Goal: Navigation & Orientation: Find specific page/section

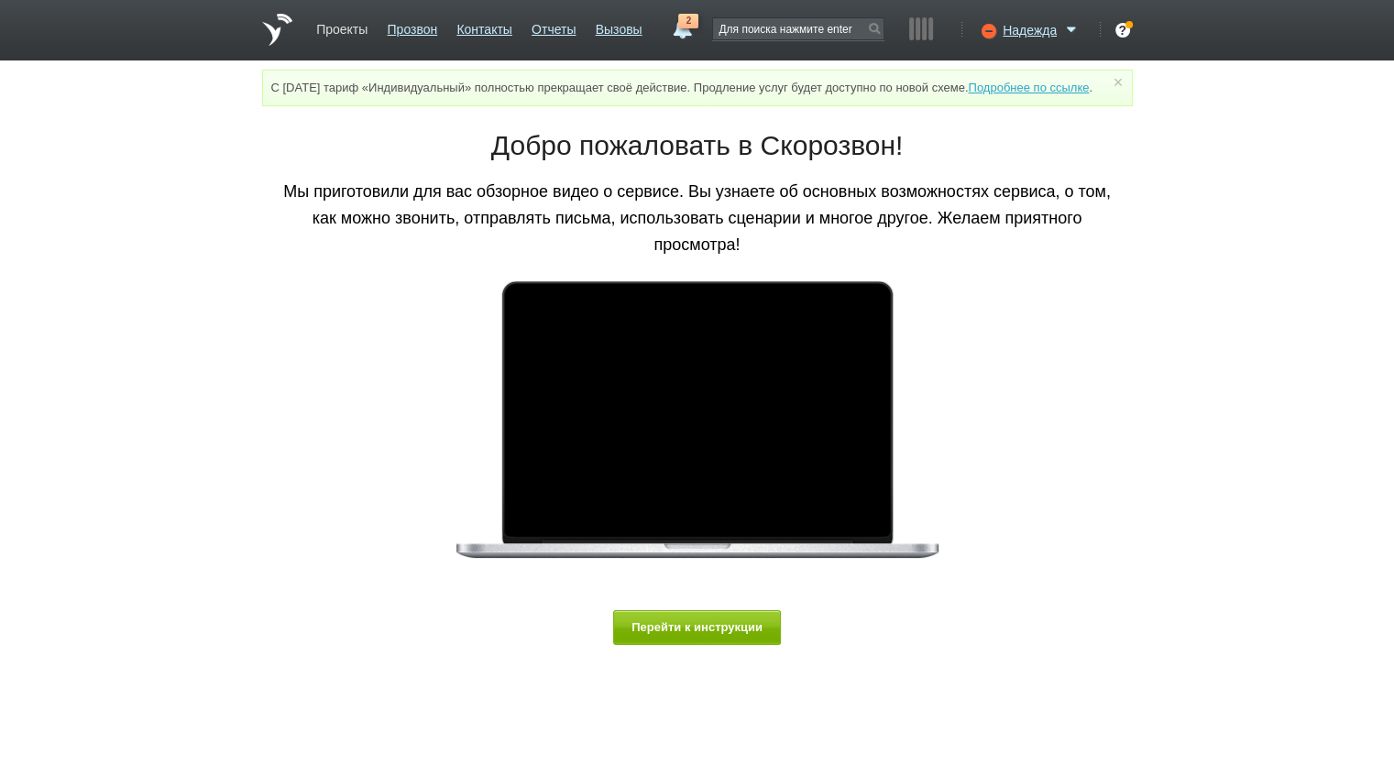
click at [334, 30] on link "Проекты" at bounding box center [341, 26] width 51 height 27
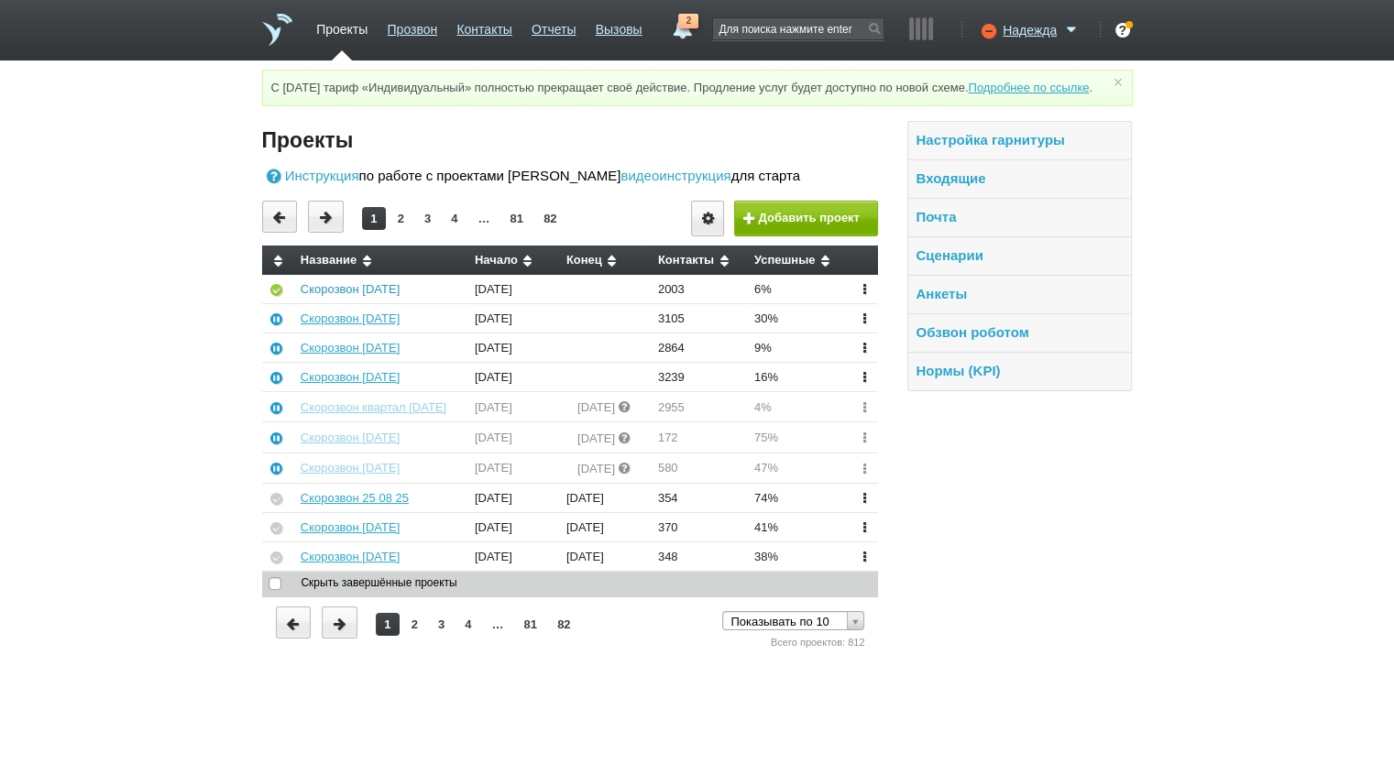
click at [359, 296] on link "Скорозвон [DATE]" at bounding box center [350, 289] width 99 height 14
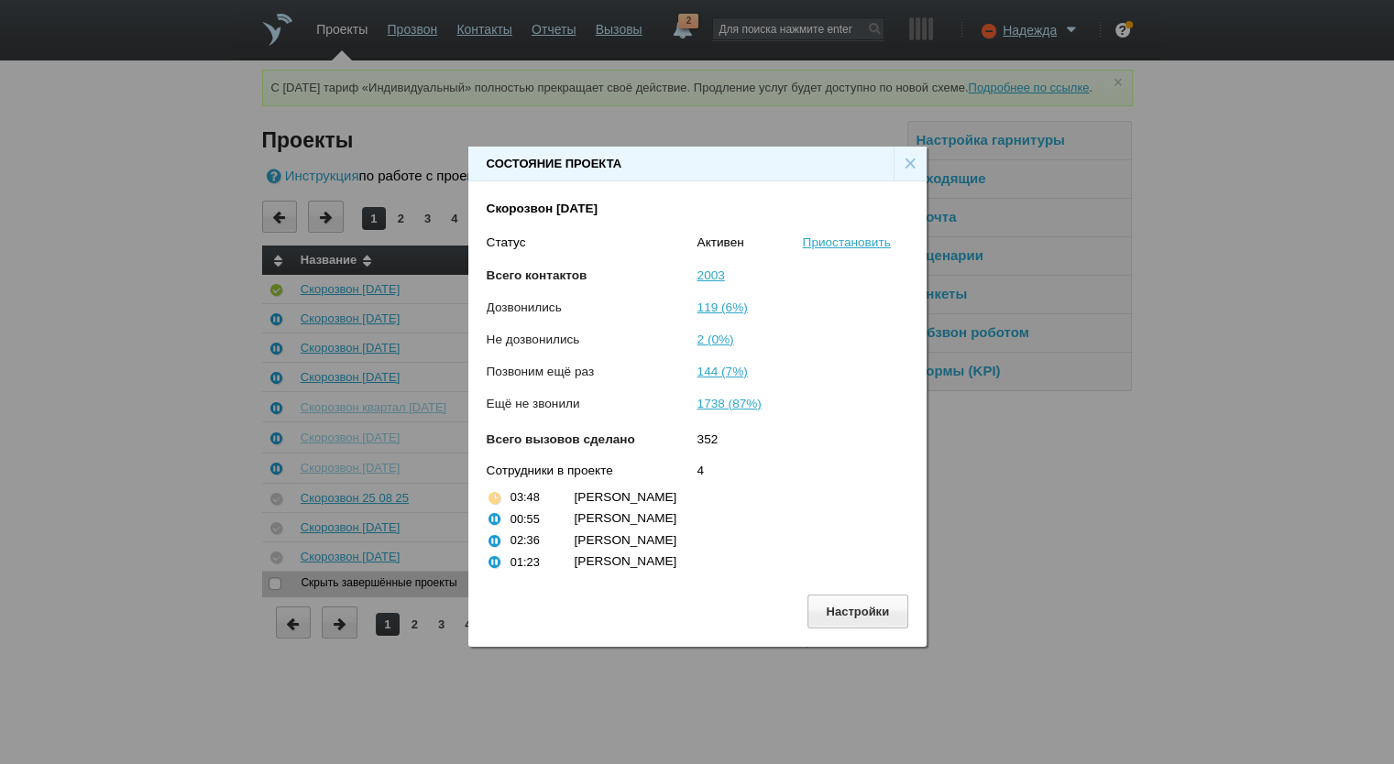
click at [905, 159] on div "×" at bounding box center [910, 164] width 33 height 35
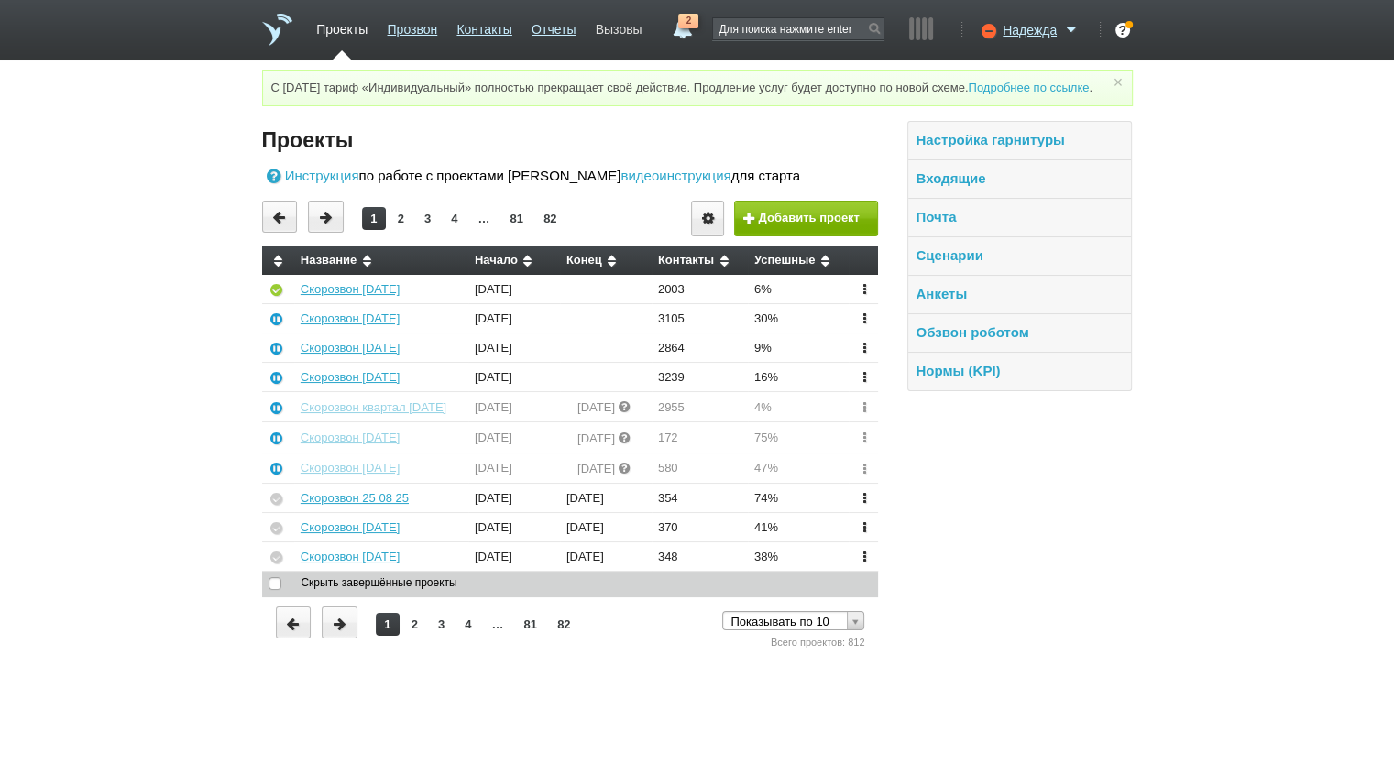
click at [634, 35] on link "Вызовы" at bounding box center [619, 26] width 47 height 27
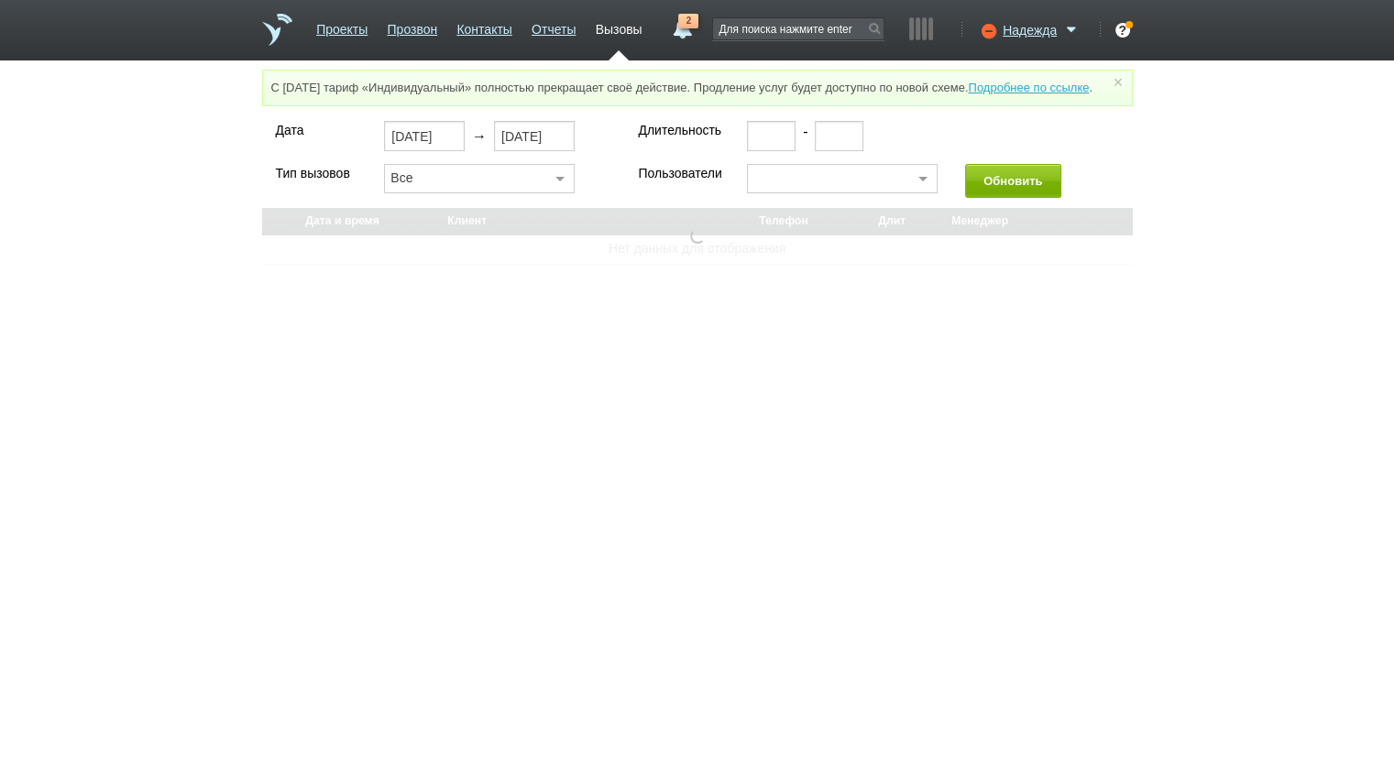
select select "30"
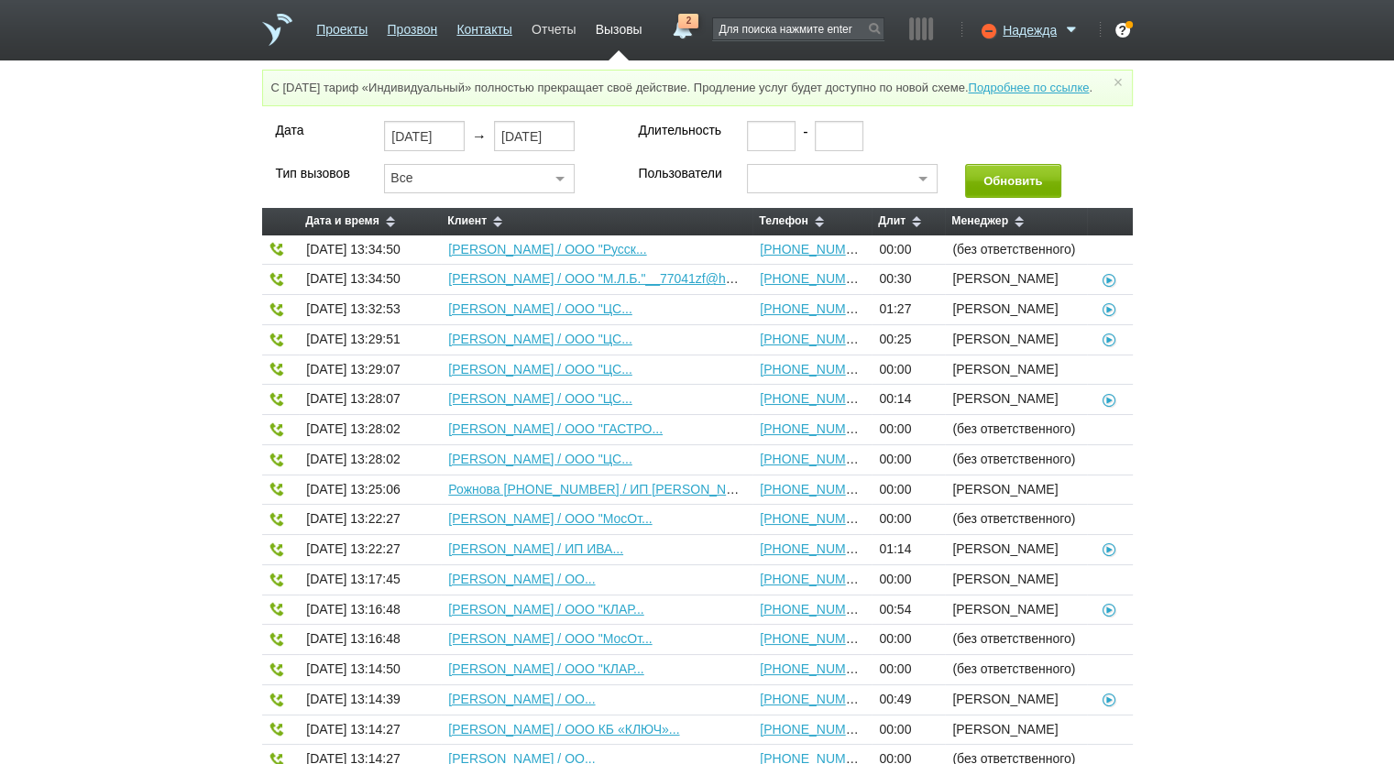
click at [546, 36] on link "Отчеты" at bounding box center [554, 26] width 44 height 27
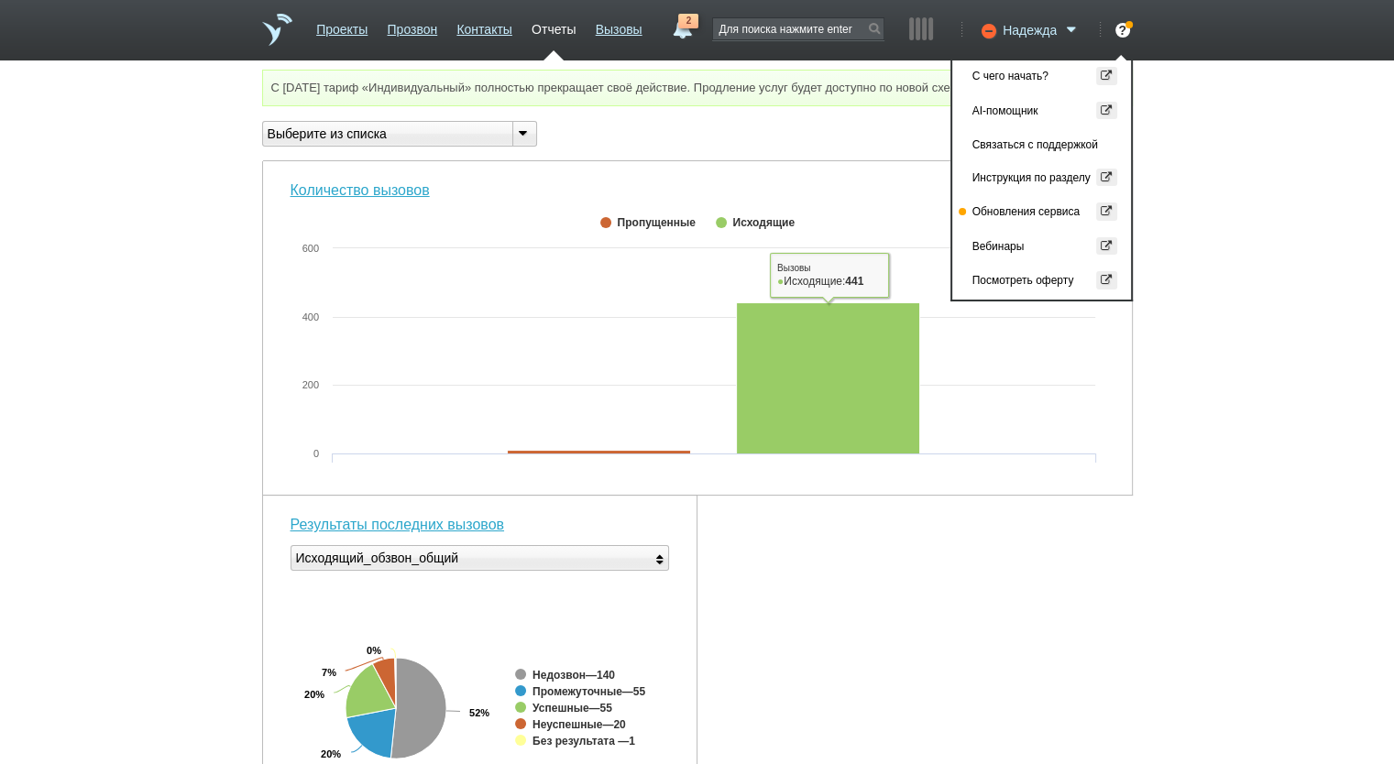
click at [1055, 27] on span "Надежда" at bounding box center [1030, 30] width 54 height 18
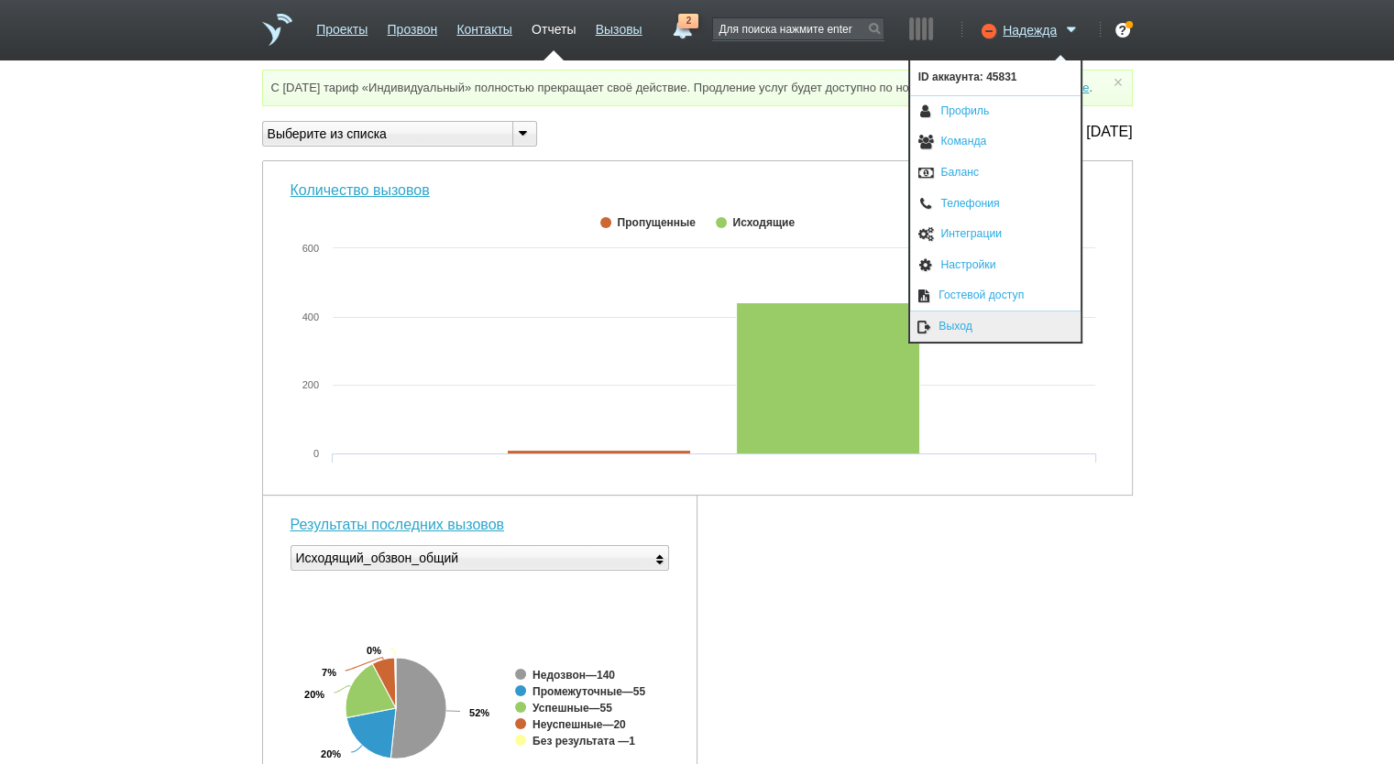
click at [997, 328] on link "Выход" at bounding box center [995, 327] width 170 height 30
